Goal: Task Accomplishment & Management: Use online tool/utility

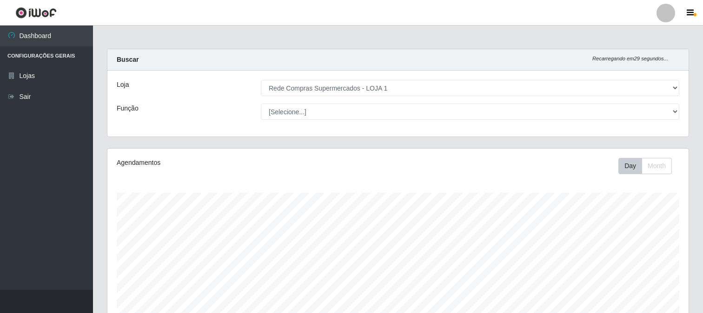
select select "158"
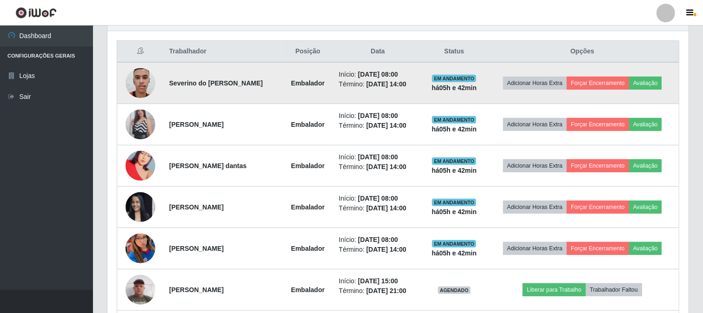
scroll to position [192, 581]
click at [140, 82] on img at bounding box center [141, 83] width 30 height 40
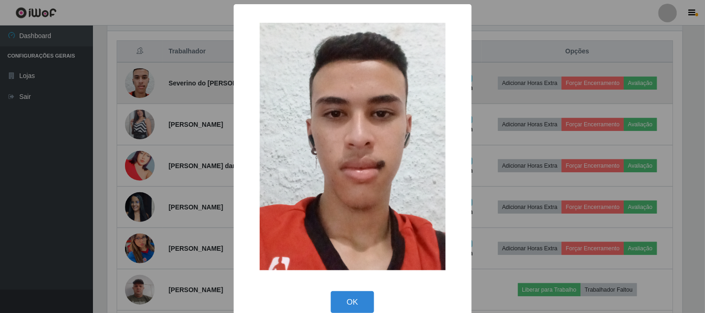
click at [140, 82] on div "× OK Cancel" at bounding box center [352, 156] width 705 height 313
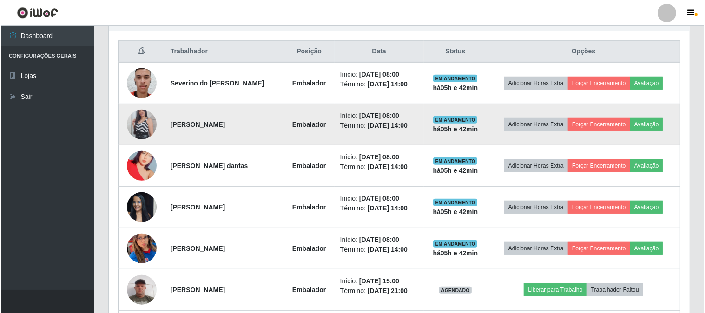
scroll to position [192, 581]
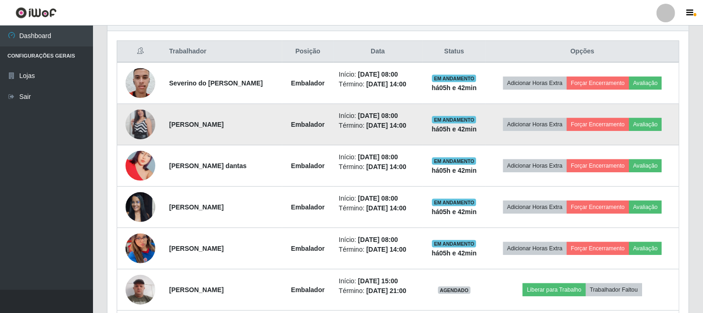
click at [135, 126] on img at bounding box center [141, 124] width 30 height 53
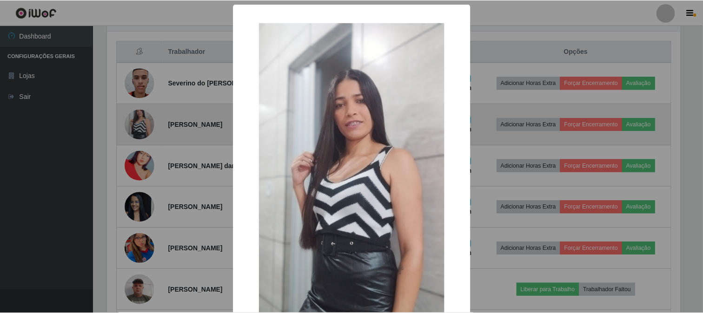
scroll to position [192, 575]
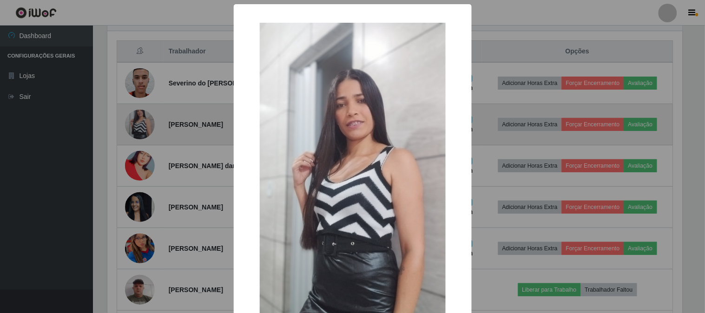
click at [135, 126] on div "× OK Cancel" at bounding box center [352, 156] width 705 height 313
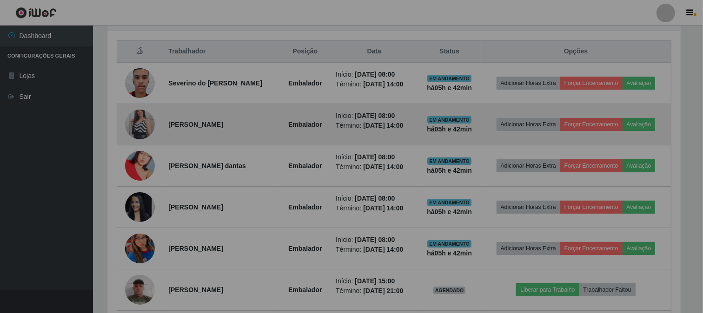
scroll to position [192, 581]
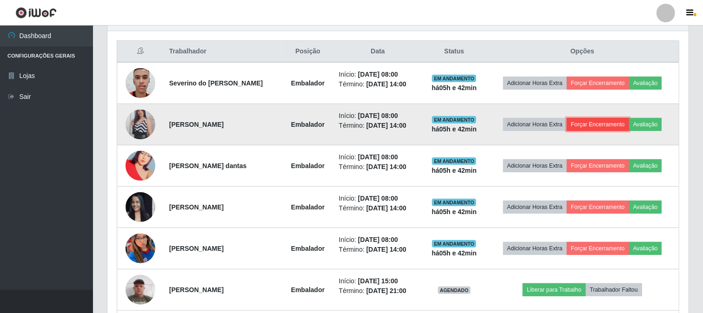
click at [607, 123] on button "Forçar Encerramento" at bounding box center [598, 124] width 62 height 13
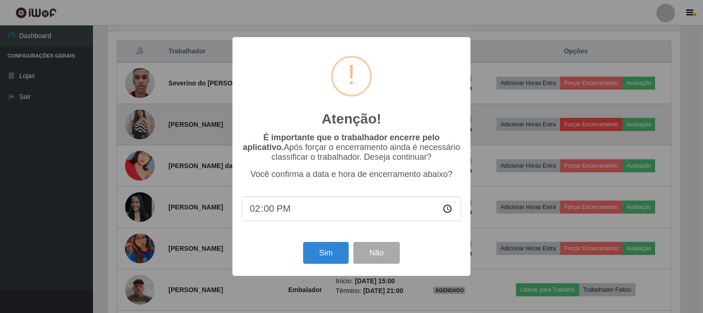
scroll to position [192, 575]
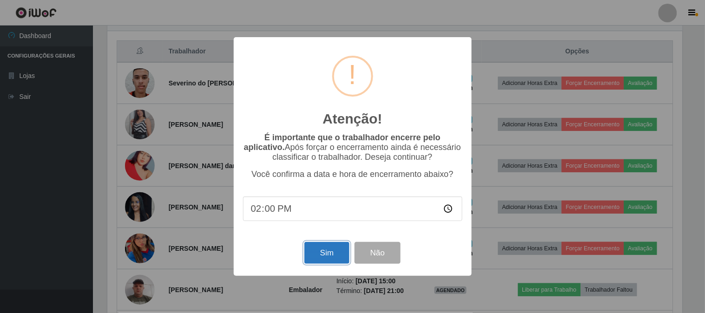
click at [314, 254] on button "Sim" at bounding box center [326, 253] width 45 height 22
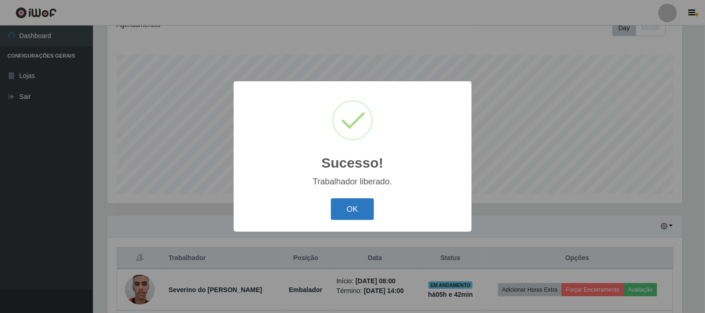
click at [356, 204] on button "OK" at bounding box center [352, 209] width 43 height 22
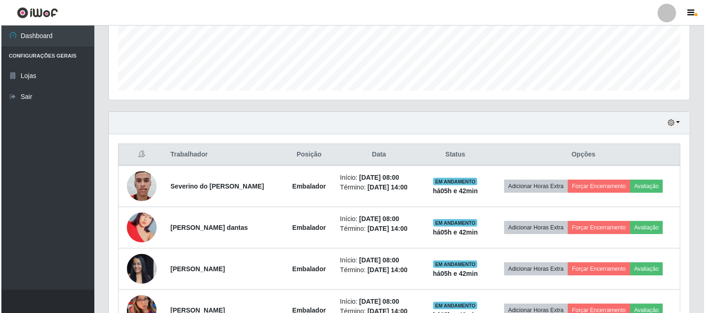
scroll to position [293, 0]
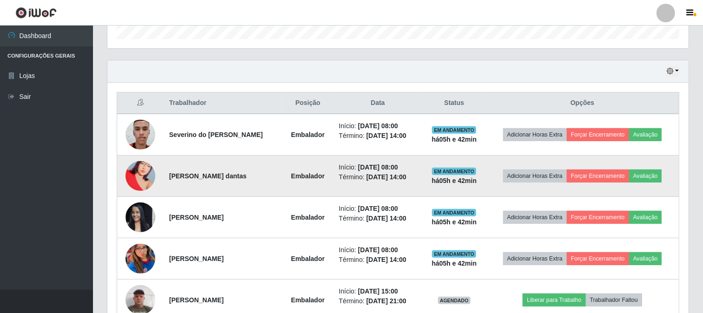
click at [146, 169] on img at bounding box center [141, 176] width 30 height 53
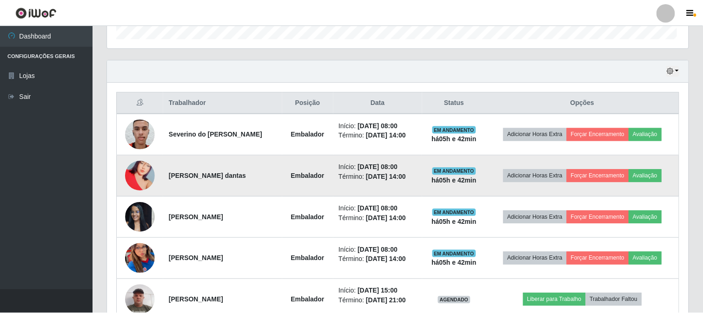
scroll to position [192, 575]
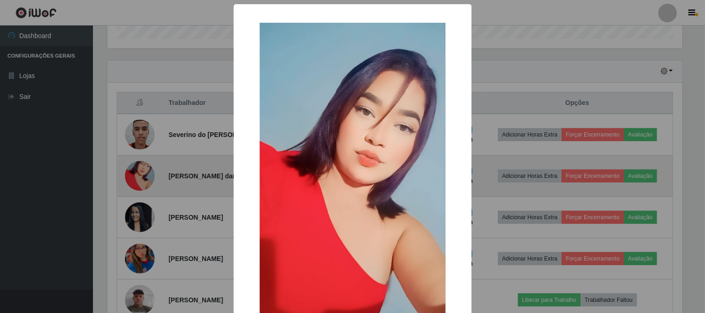
click at [146, 169] on div "× OK Cancel" at bounding box center [352, 156] width 705 height 313
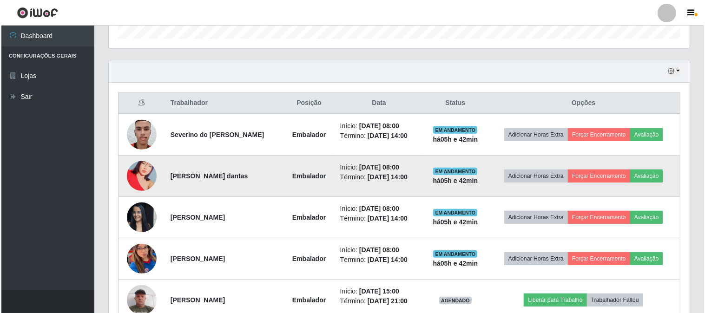
scroll to position [345, 0]
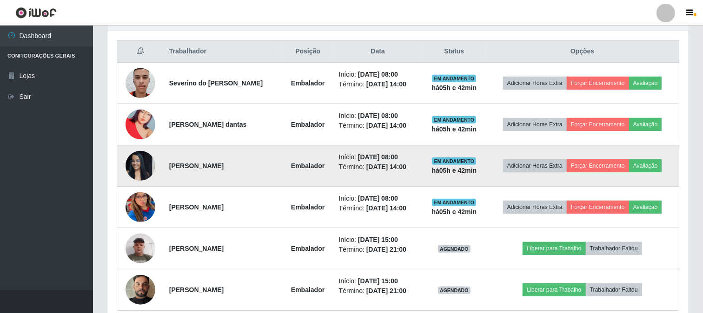
click at [146, 156] on img at bounding box center [141, 166] width 30 height 40
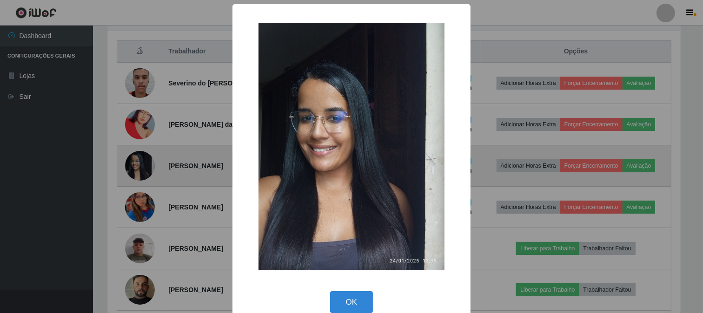
scroll to position [192, 575]
click at [146, 156] on div "× OK Cancel" at bounding box center [352, 156] width 705 height 313
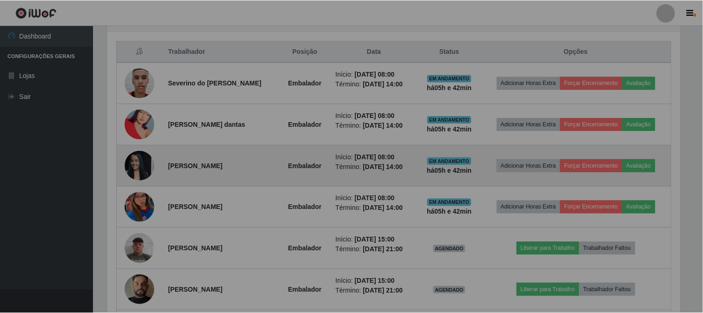
scroll to position [192, 581]
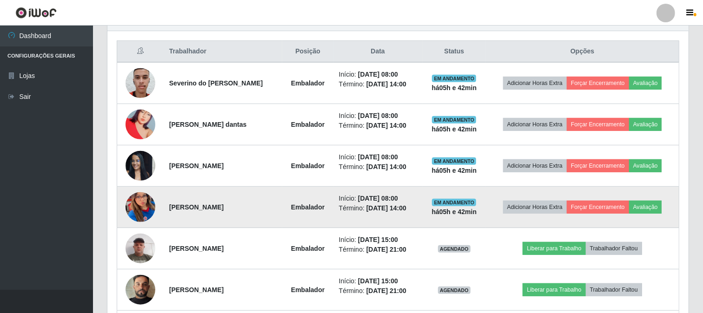
click at [145, 205] on img at bounding box center [141, 207] width 30 height 65
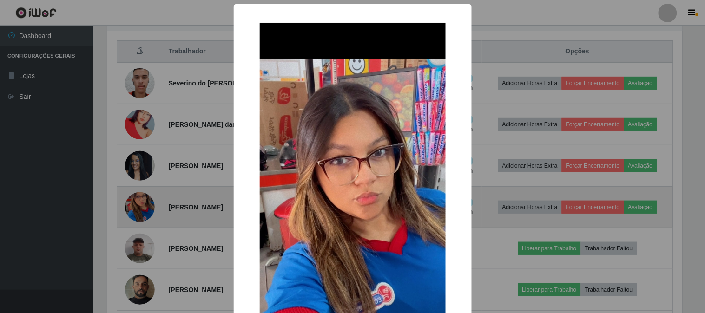
click at [145, 205] on div "× OK Cancel" at bounding box center [352, 156] width 705 height 313
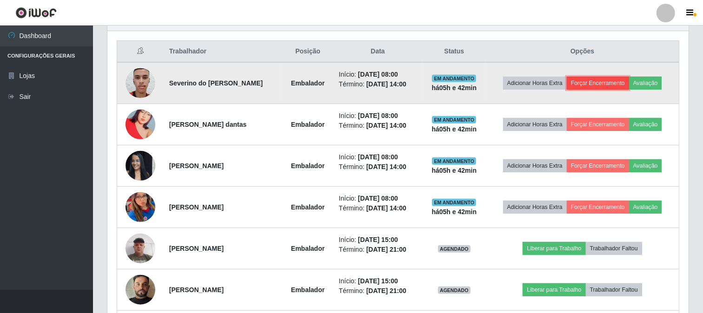
click at [610, 84] on button "Forçar Encerramento" at bounding box center [598, 83] width 62 height 13
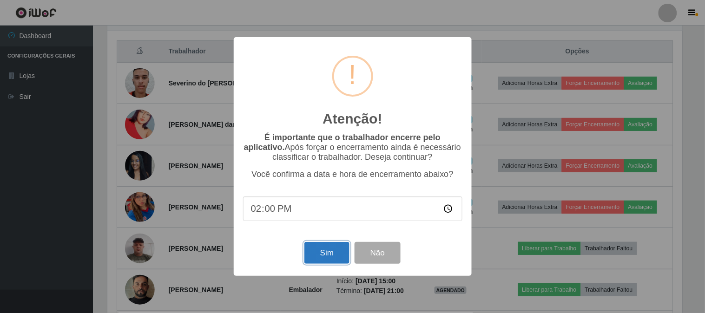
click at [336, 253] on button "Sim" at bounding box center [326, 253] width 45 height 22
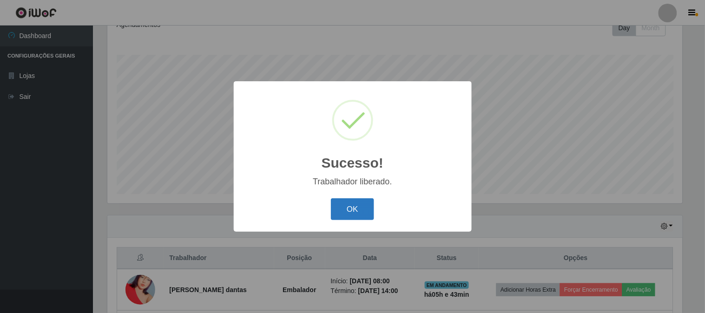
click at [350, 214] on button "OK" at bounding box center [352, 209] width 43 height 22
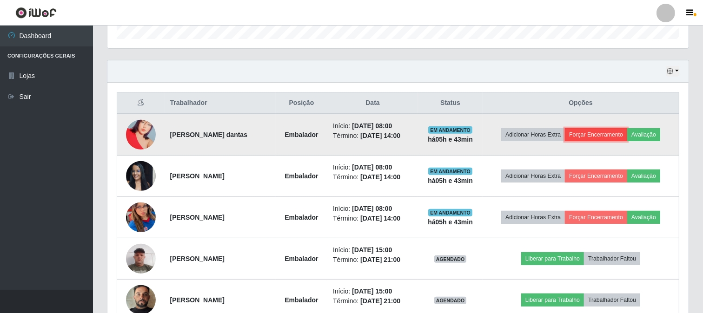
click at [597, 134] on button "Forçar Encerramento" at bounding box center [596, 134] width 62 height 13
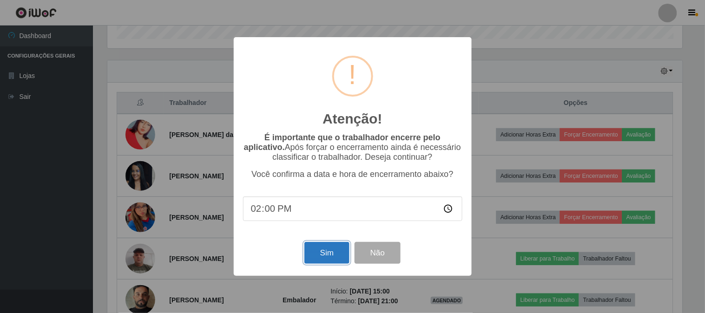
click at [323, 253] on button "Sim" at bounding box center [326, 253] width 45 height 22
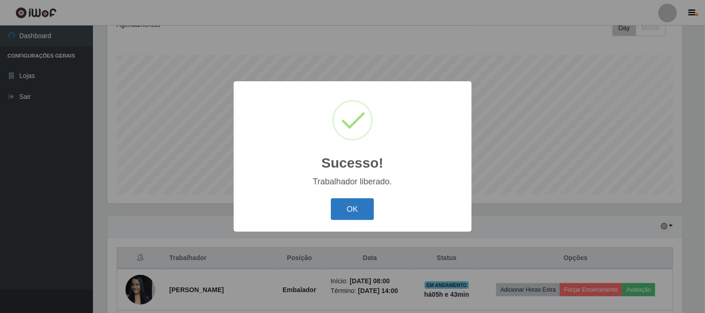
click at [349, 208] on button "OK" at bounding box center [352, 209] width 43 height 22
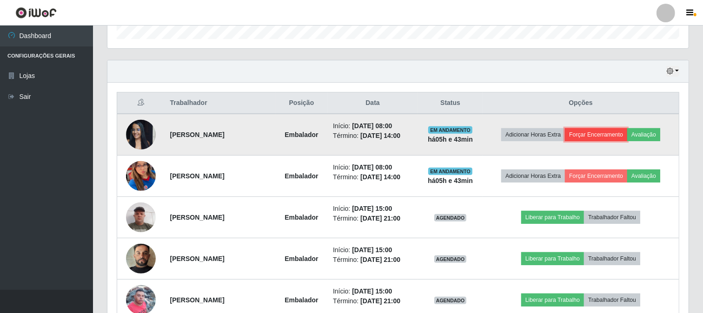
click at [615, 130] on button "Forçar Encerramento" at bounding box center [596, 134] width 62 height 13
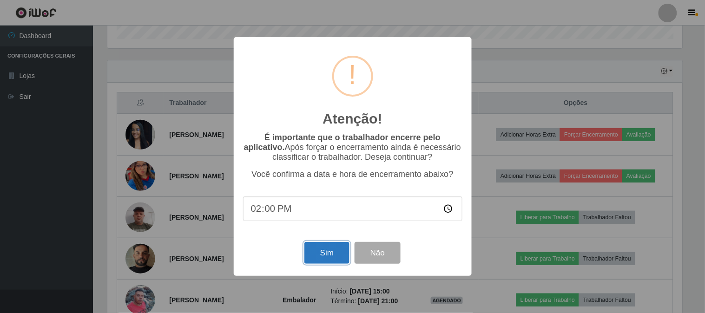
click at [329, 252] on button "Sim" at bounding box center [326, 253] width 45 height 22
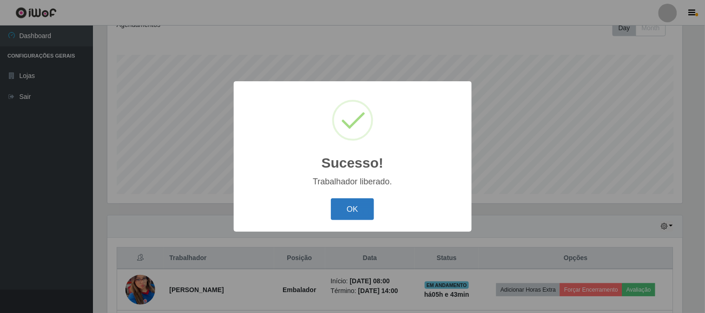
click at [343, 214] on button "OK" at bounding box center [352, 209] width 43 height 22
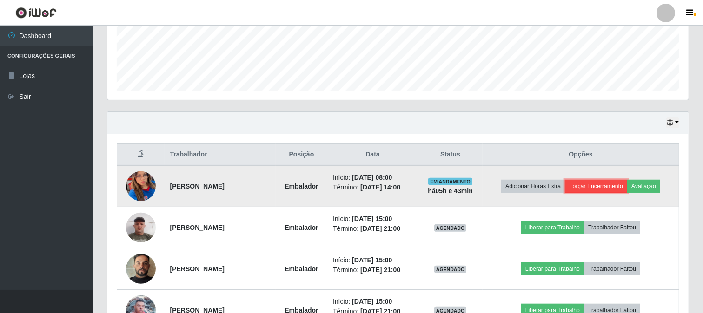
click at [624, 191] on button "Forçar Encerramento" at bounding box center [596, 186] width 62 height 13
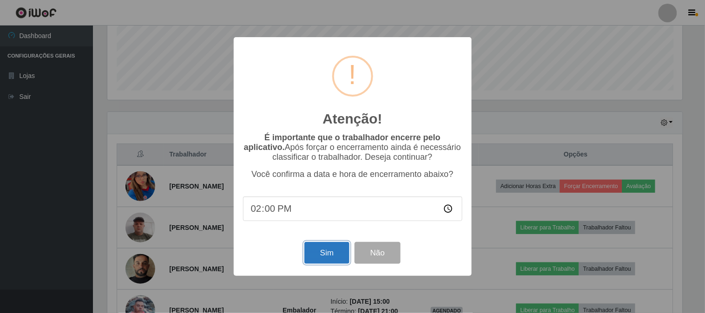
click at [334, 252] on button "Sim" at bounding box center [326, 253] width 45 height 22
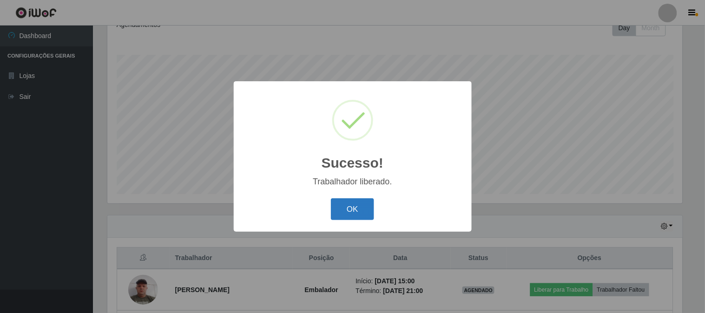
click at [370, 212] on button "OK" at bounding box center [352, 209] width 43 height 22
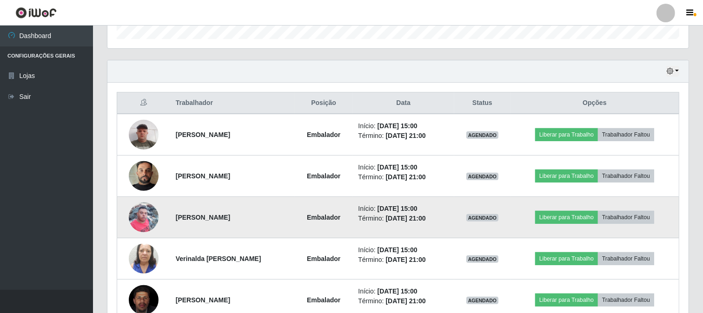
click at [140, 219] on img at bounding box center [144, 218] width 30 height 40
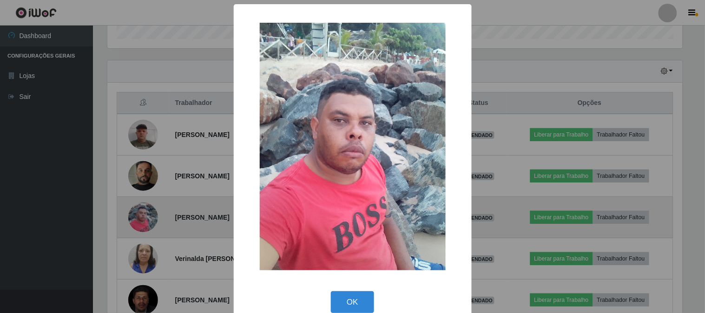
click at [140, 219] on div "× OK Cancel" at bounding box center [352, 156] width 705 height 313
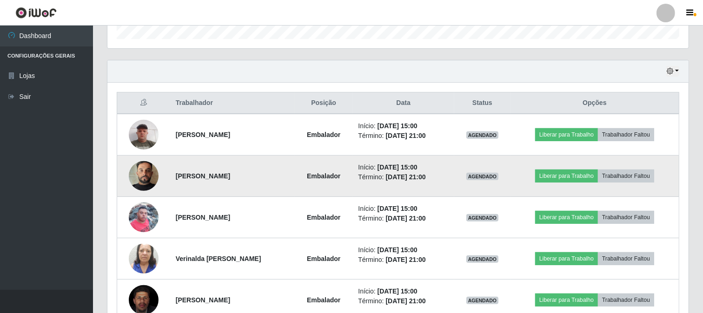
click at [150, 174] on img at bounding box center [144, 176] width 30 height 53
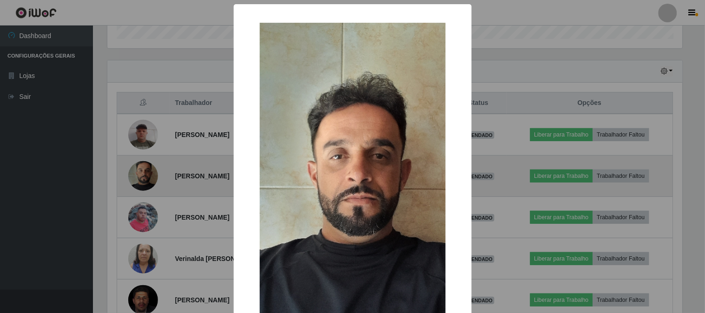
click at [150, 174] on div "× OK Cancel" at bounding box center [352, 156] width 705 height 313
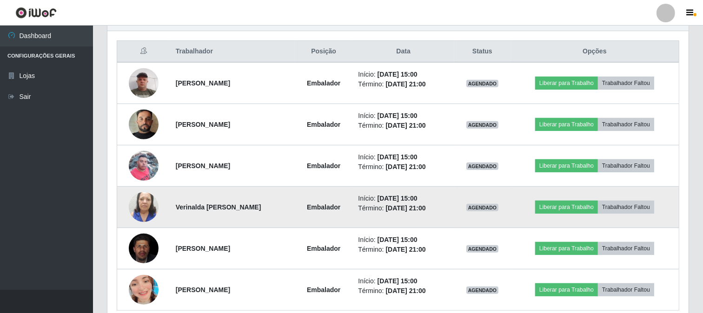
click at [146, 205] on img at bounding box center [144, 207] width 30 height 53
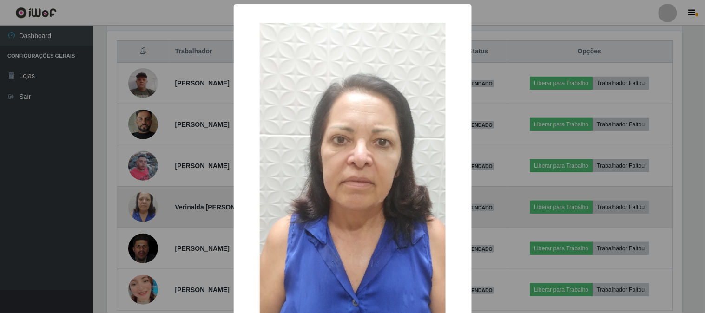
click at [146, 205] on div "× OK Cancel" at bounding box center [352, 156] width 705 height 313
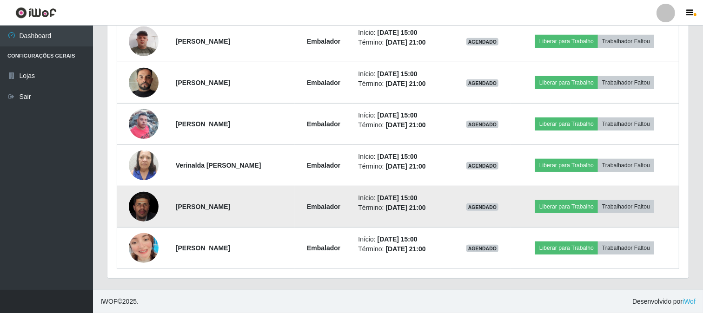
click at [139, 207] on img at bounding box center [144, 207] width 30 height 37
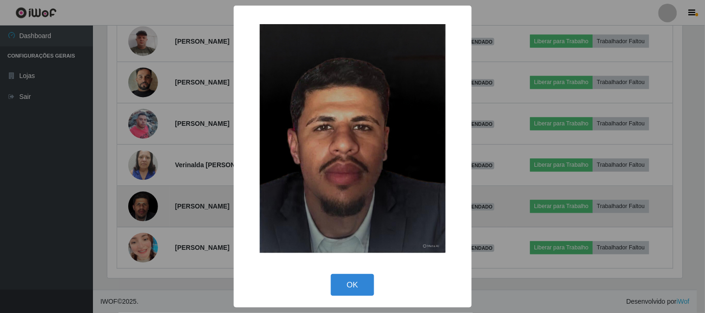
click at [139, 207] on div "× OK Cancel" at bounding box center [352, 156] width 705 height 313
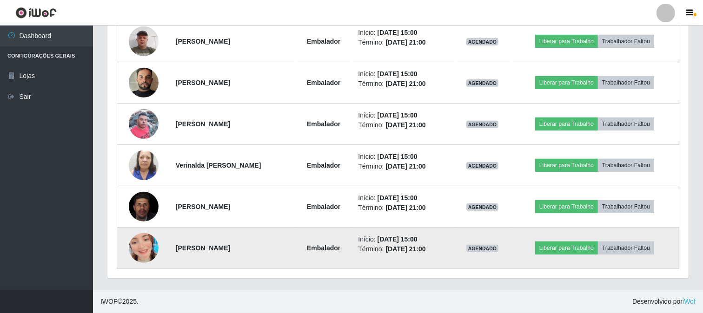
click at [151, 251] on img at bounding box center [144, 248] width 30 height 53
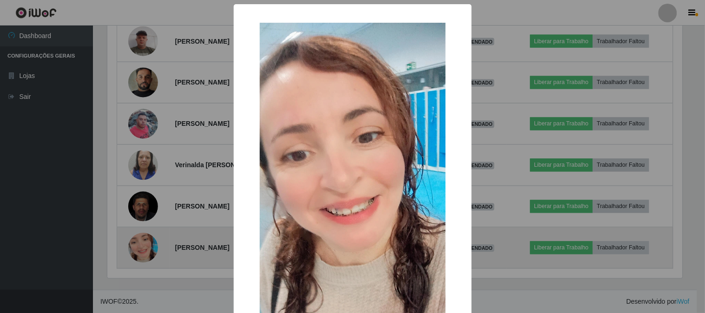
click at [151, 251] on div "× OK Cancel" at bounding box center [352, 156] width 705 height 313
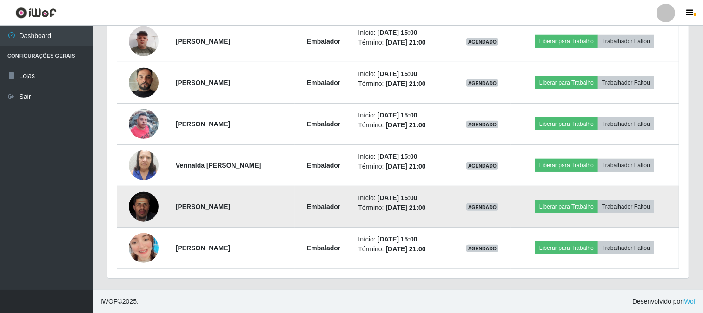
click at [150, 200] on img at bounding box center [144, 207] width 30 height 37
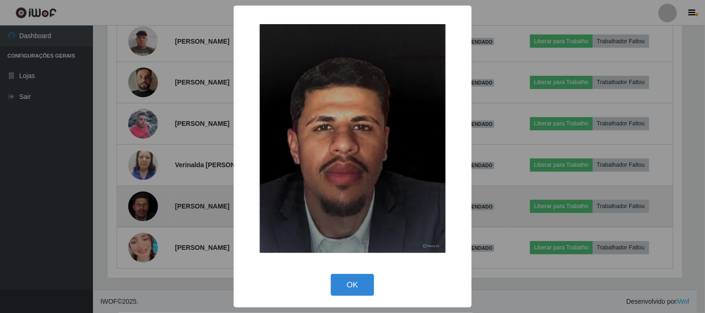
click at [150, 199] on div "× OK Cancel" at bounding box center [352, 156] width 705 height 313
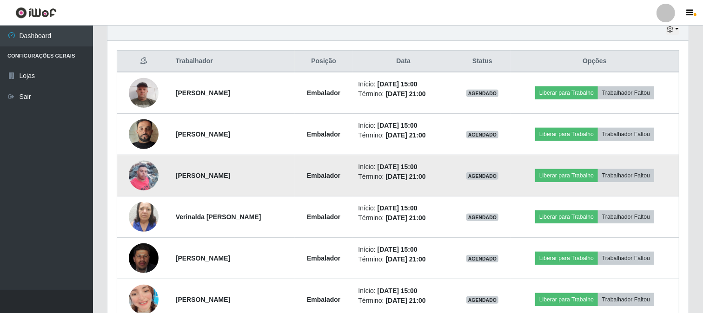
click at [148, 173] on img at bounding box center [144, 176] width 30 height 40
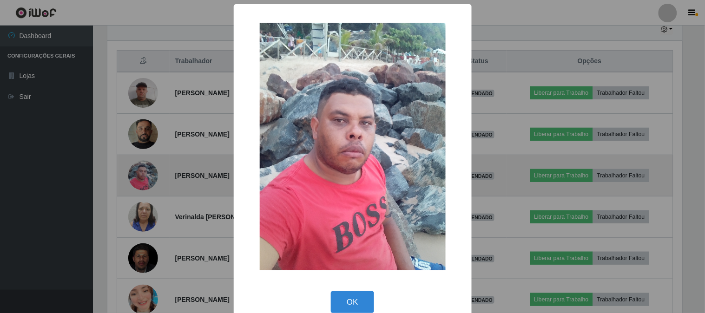
click at [148, 173] on div "× OK Cancel" at bounding box center [352, 156] width 705 height 313
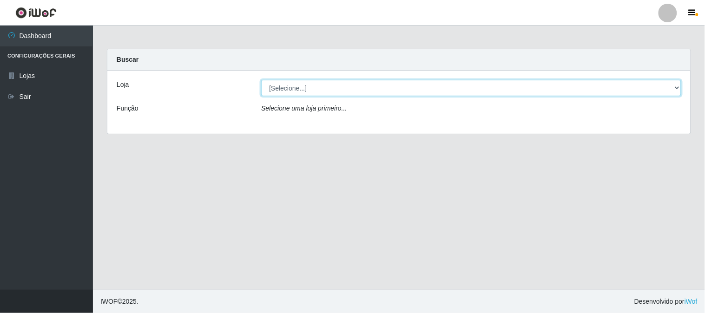
click at [298, 90] on select "[Selecione...] Rede Compras Supermercados - LOJA 1" at bounding box center [471, 88] width 420 height 16
select select "158"
click at [261, 80] on select "[Selecione...] Rede Compras Supermercados - LOJA 1" at bounding box center [471, 88] width 420 height 16
